Goal: Find specific page/section: Find specific page/section

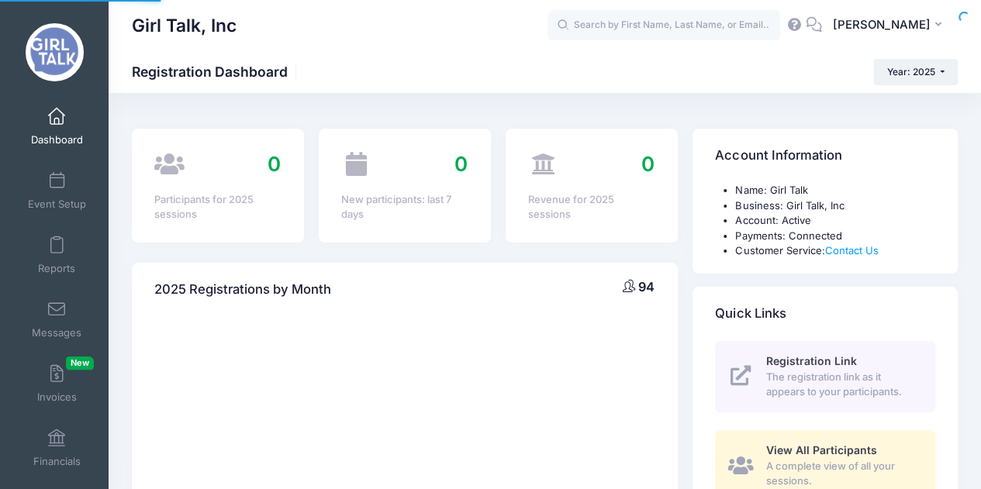
select select
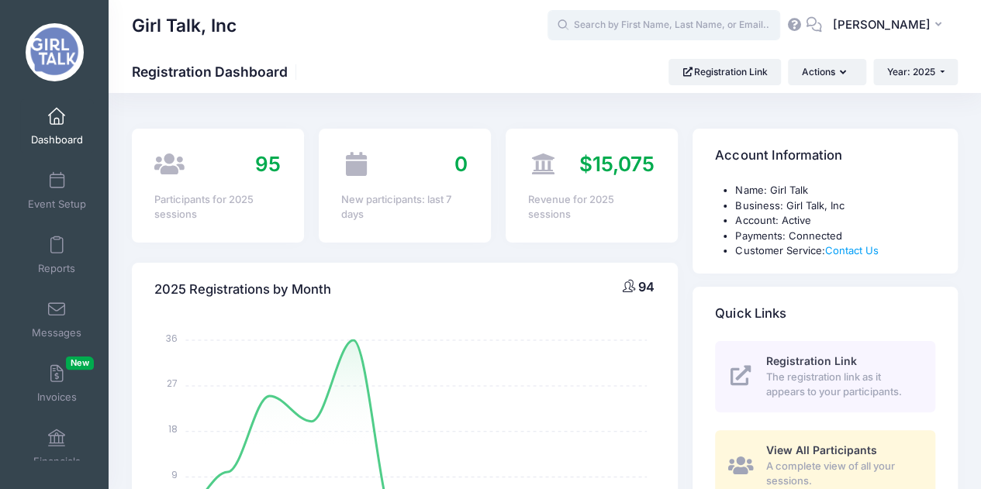
click at [693, 27] on input "text" at bounding box center [664, 25] width 233 height 31
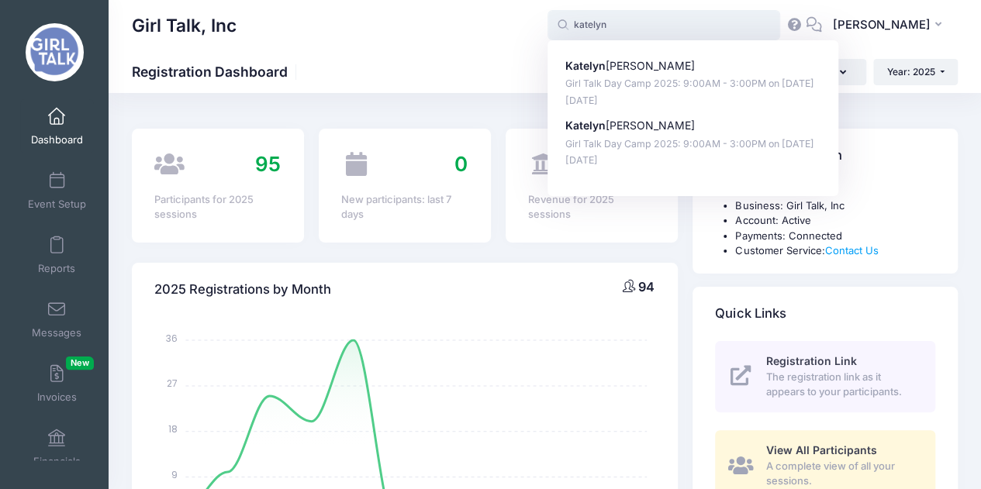
type input "katelyn"
